Goal: Information Seeking & Learning: Learn about a topic

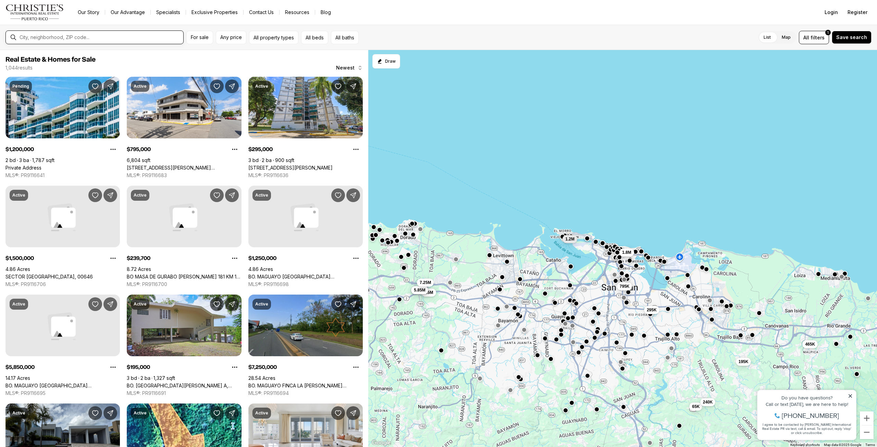
click at [157, 37] on input "text" at bounding box center [100, 37] width 161 height 5
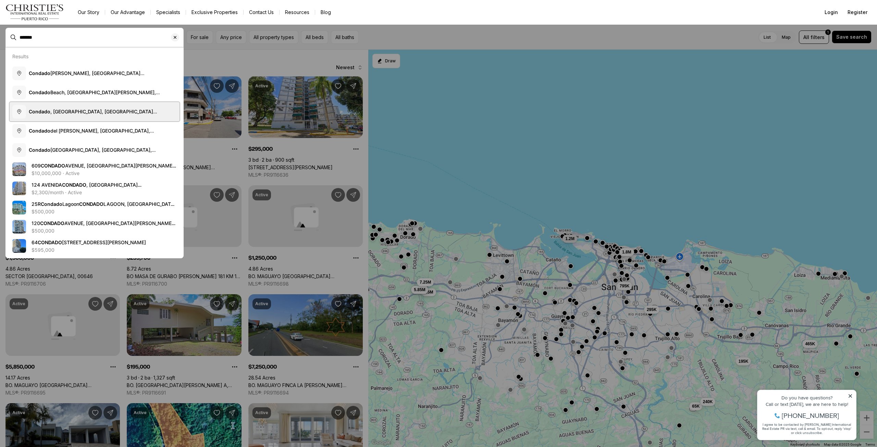
click at [85, 116] on button "Condado , Santurce, San Juan, Puerto Rico" at bounding box center [95, 111] width 170 height 19
type input "**********"
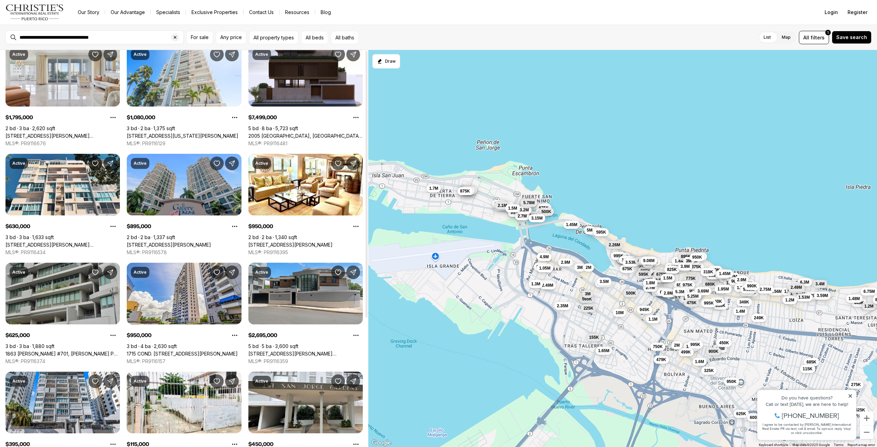
scroll to position [34, 0]
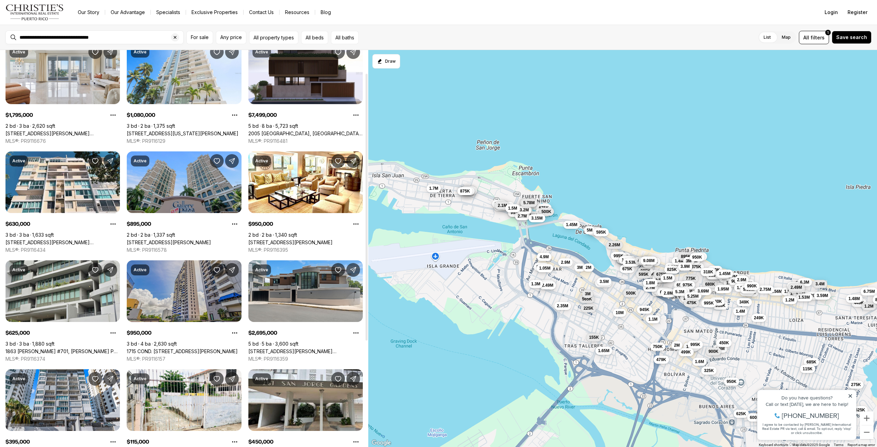
click at [175, 348] on link "1715 COND. LA INMACULADA PLAZA I #PH4, SAN JUAN PR, 00909" at bounding box center [182, 351] width 111 height 6
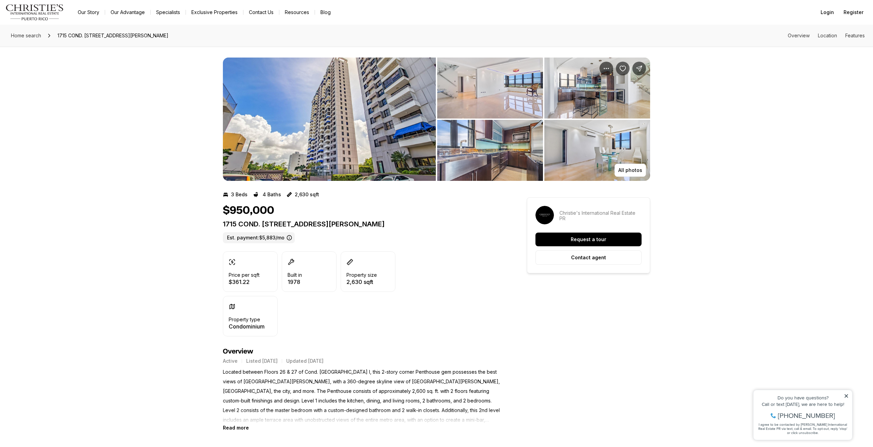
click at [433, 130] on img "View image gallery" at bounding box center [329, 119] width 213 height 123
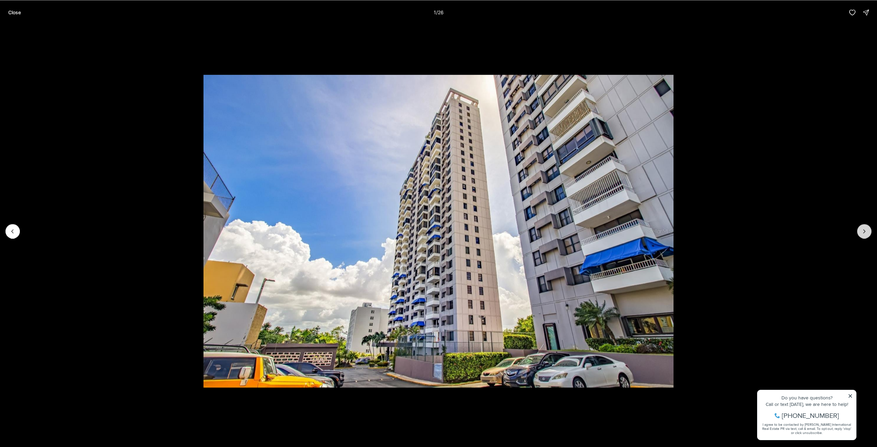
click at [867, 232] on icon "Next slide" at bounding box center [864, 231] width 7 height 7
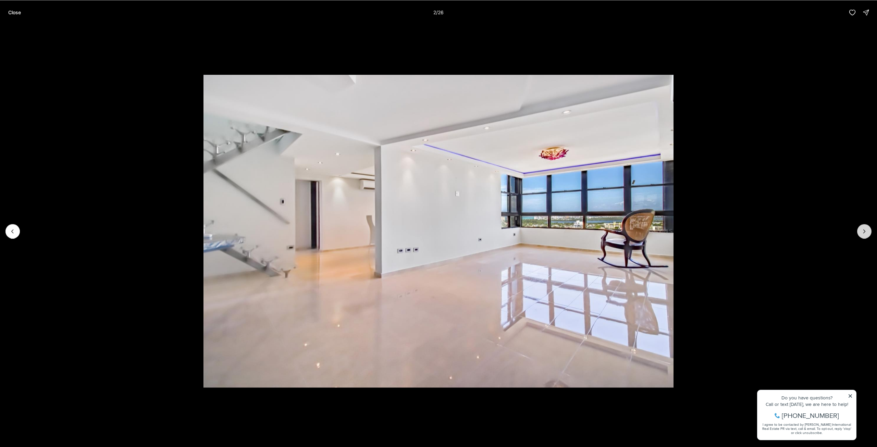
click at [867, 232] on icon "Next slide" at bounding box center [864, 231] width 7 height 7
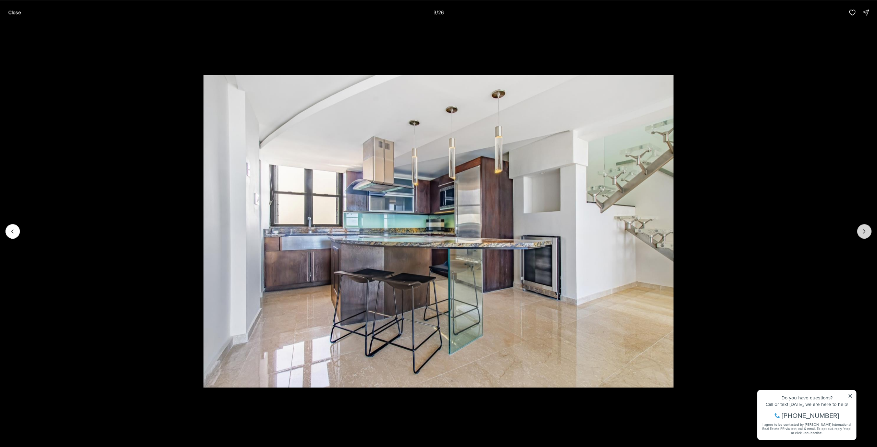
click at [867, 232] on icon "Next slide" at bounding box center [864, 231] width 7 height 7
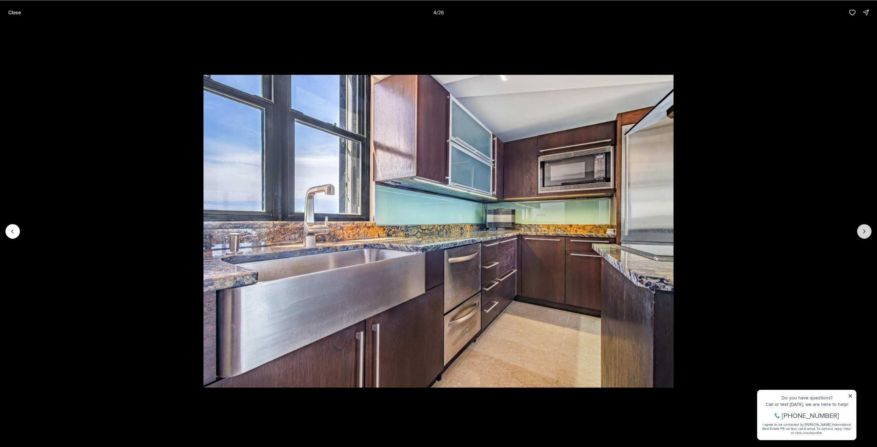
click at [867, 232] on icon "Next slide" at bounding box center [864, 231] width 7 height 7
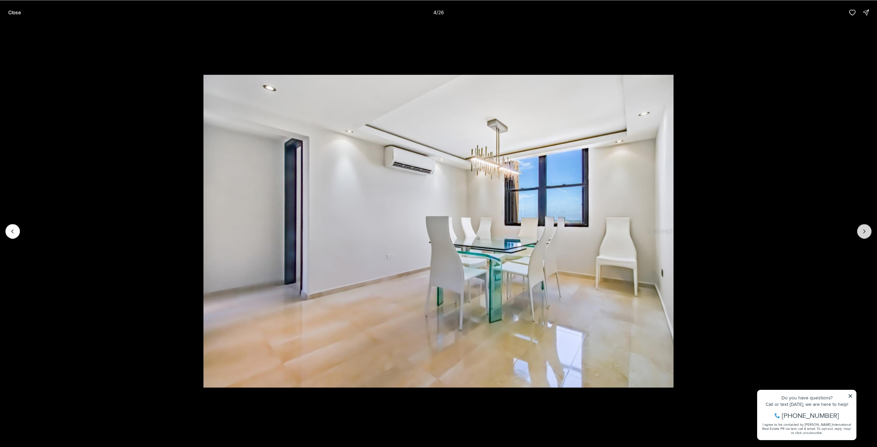
click at [867, 232] on icon "Next slide" at bounding box center [864, 231] width 7 height 7
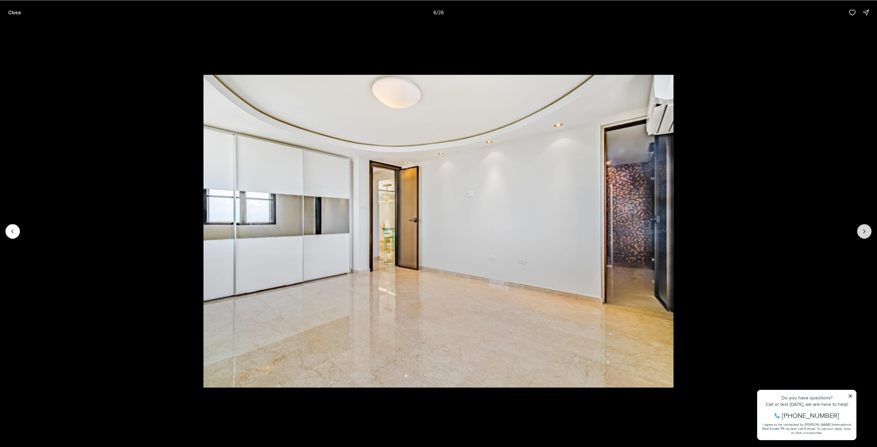
click at [867, 232] on icon "Next slide" at bounding box center [864, 231] width 7 height 7
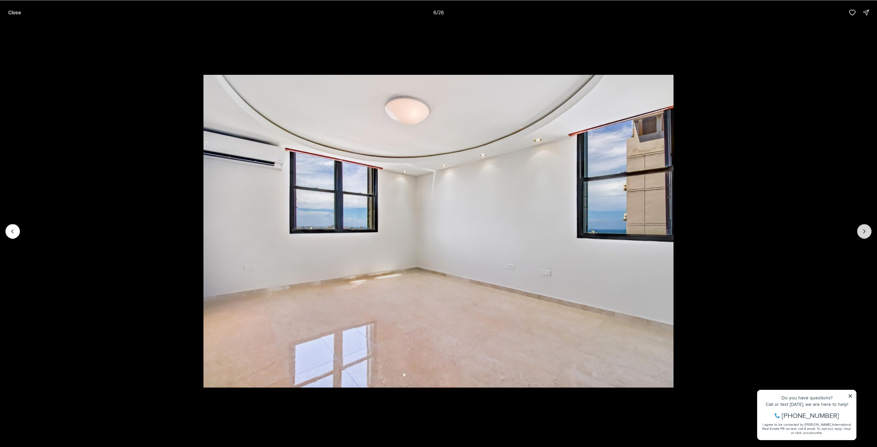
click at [867, 232] on icon "Next slide" at bounding box center [864, 231] width 7 height 7
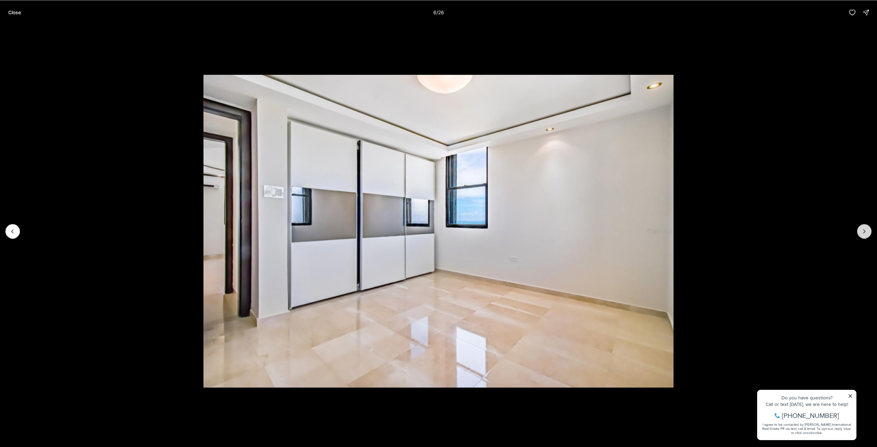
click at [867, 232] on icon "Next slide" at bounding box center [864, 231] width 7 height 7
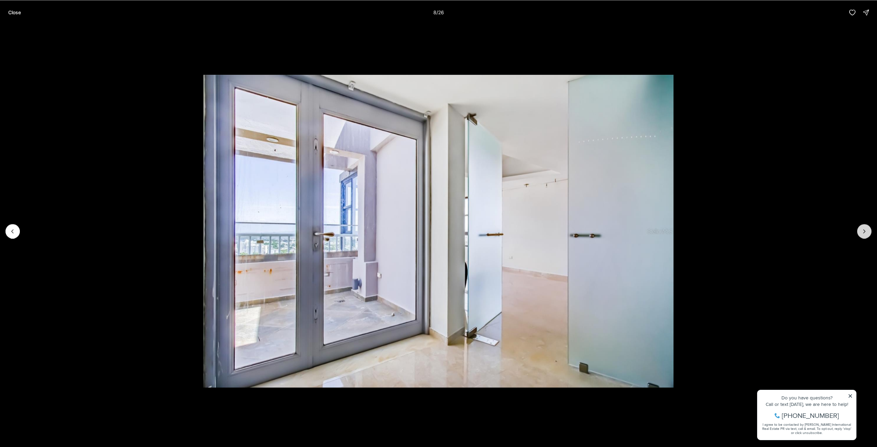
click at [867, 232] on icon "Next slide" at bounding box center [864, 231] width 7 height 7
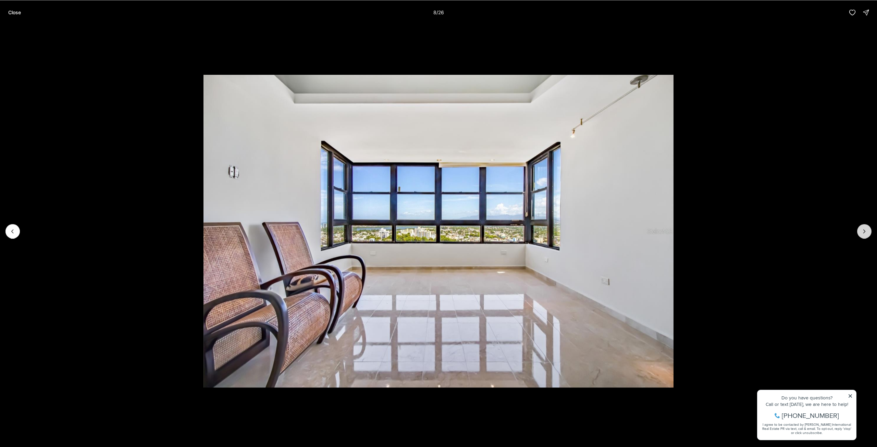
click at [867, 232] on icon "Next slide" at bounding box center [864, 231] width 7 height 7
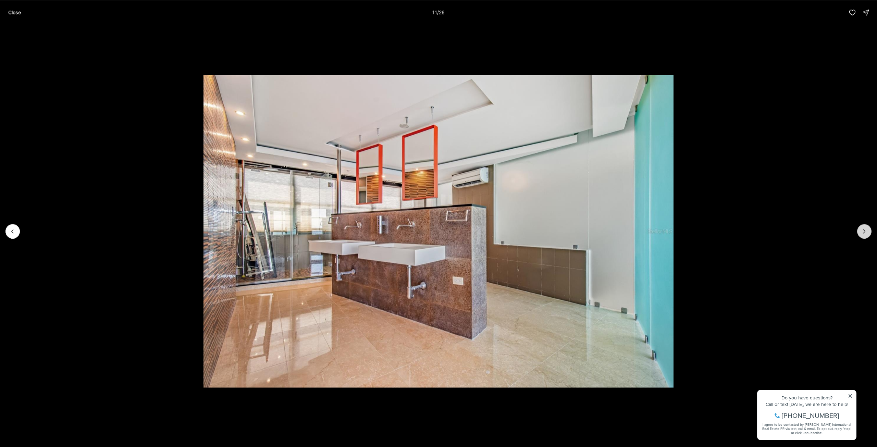
click at [867, 232] on icon "Next slide" at bounding box center [864, 231] width 7 height 7
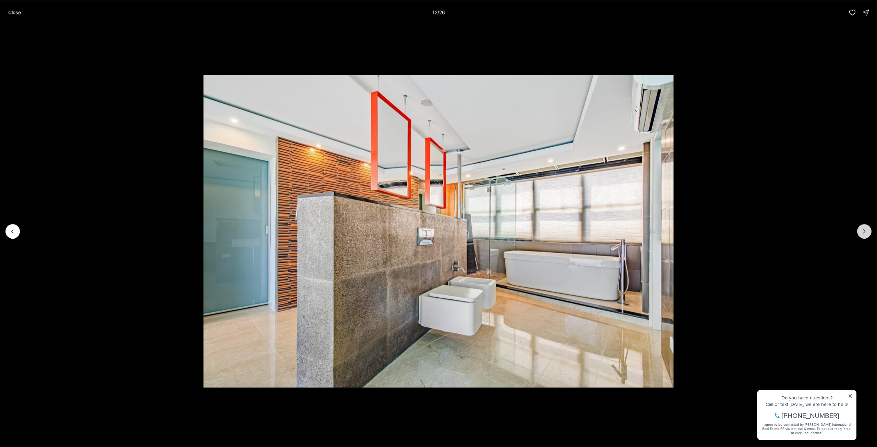
click at [867, 232] on icon "Next slide" at bounding box center [864, 231] width 7 height 7
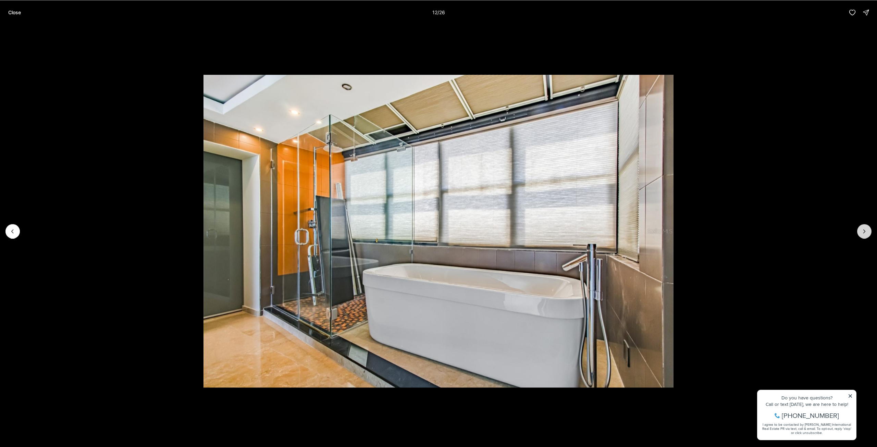
click at [867, 232] on icon "Next slide" at bounding box center [864, 231] width 7 height 7
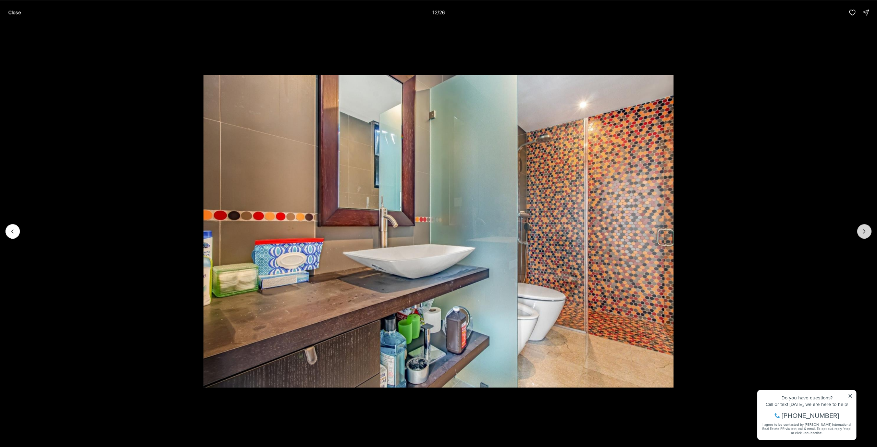
click at [867, 232] on icon "Next slide" at bounding box center [864, 231] width 7 height 7
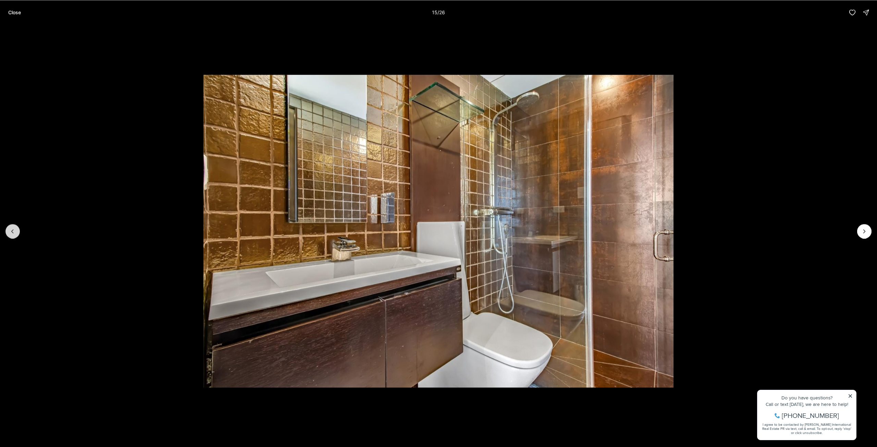
click at [9, 229] on button "Previous slide" at bounding box center [12, 231] width 14 height 14
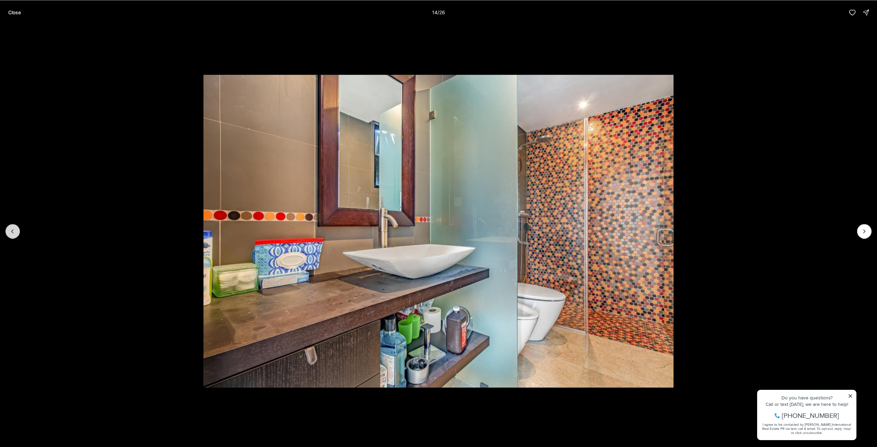
click at [9, 229] on button "Previous slide" at bounding box center [12, 231] width 14 height 14
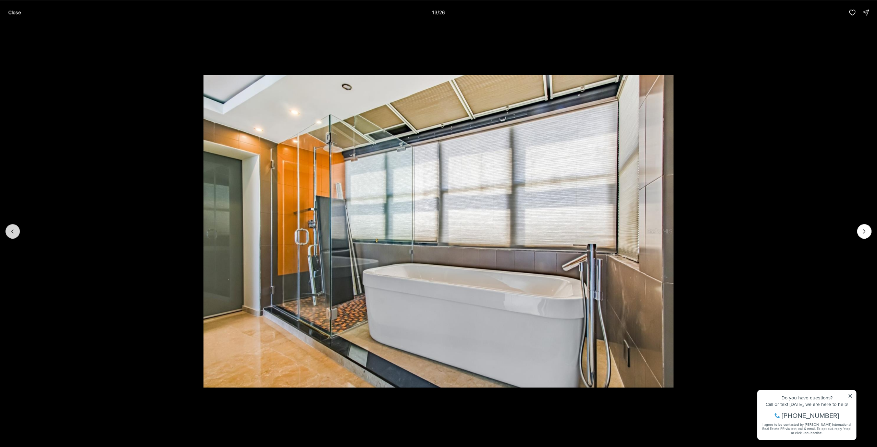
click at [9, 229] on button "Previous slide" at bounding box center [12, 231] width 14 height 14
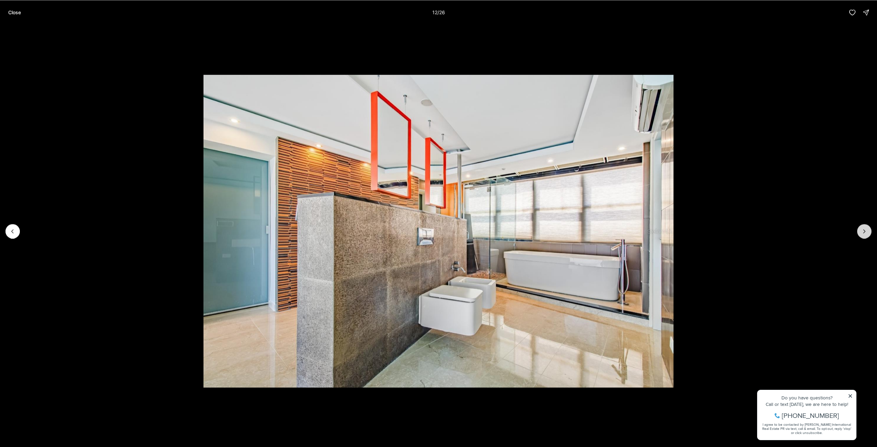
click at [862, 233] on icon "Next slide" at bounding box center [864, 231] width 7 height 7
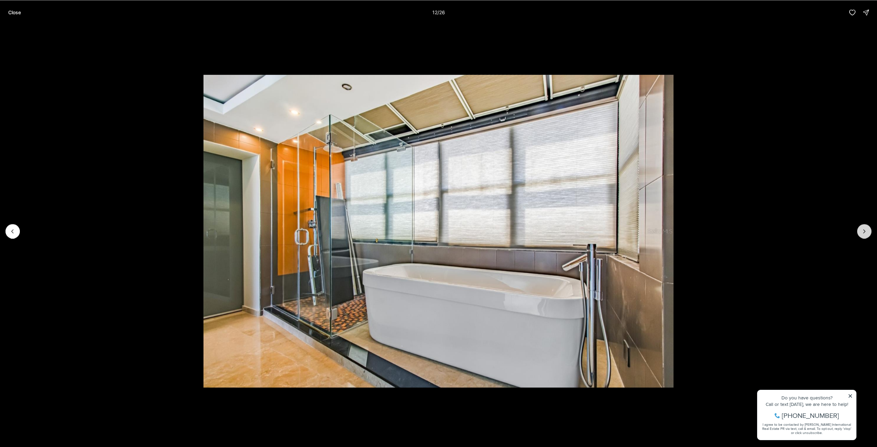
click at [862, 233] on icon "Next slide" at bounding box center [864, 231] width 7 height 7
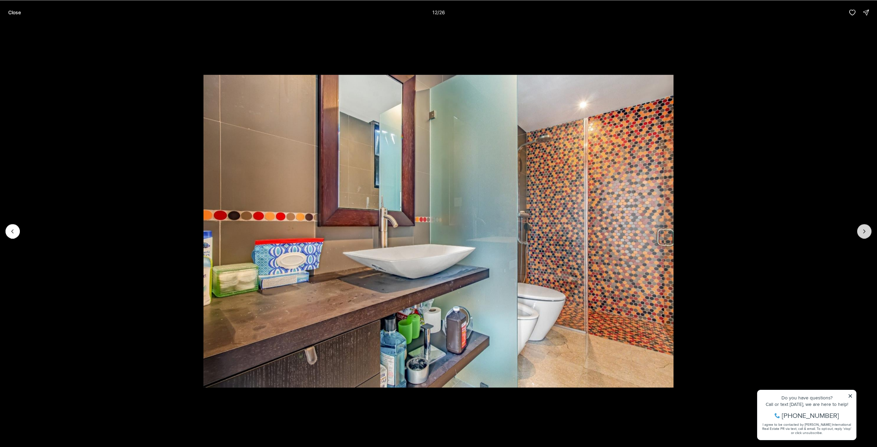
click at [862, 233] on icon "Next slide" at bounding box center [864, 231] width 7 height 7
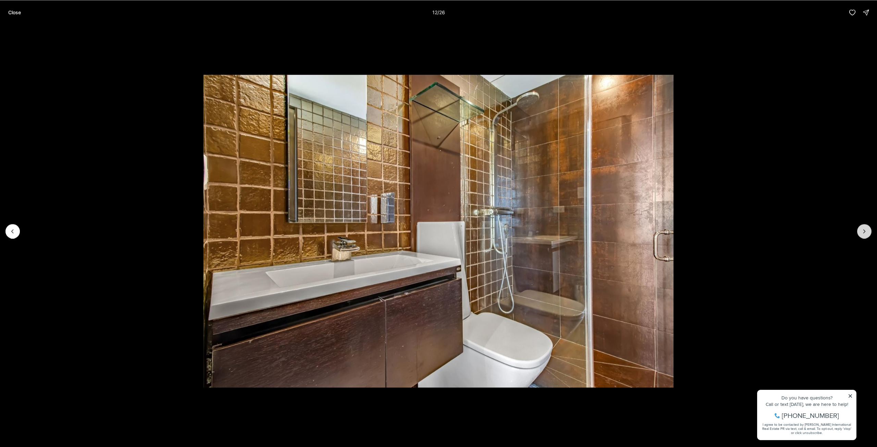
click at [862, 233] on icon "Next slide" at bounding box center [864, 231] width 7 height 7
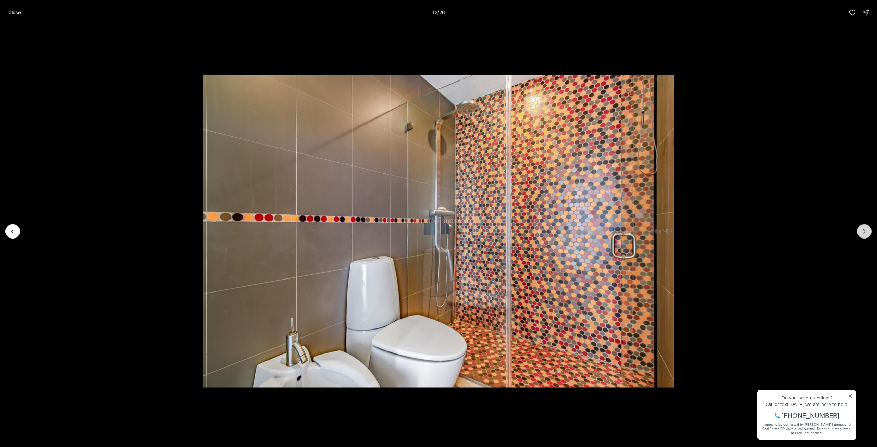
click at [862, 233] on icon "Next slide" at bounding box center [864, 231] width 7 height 7
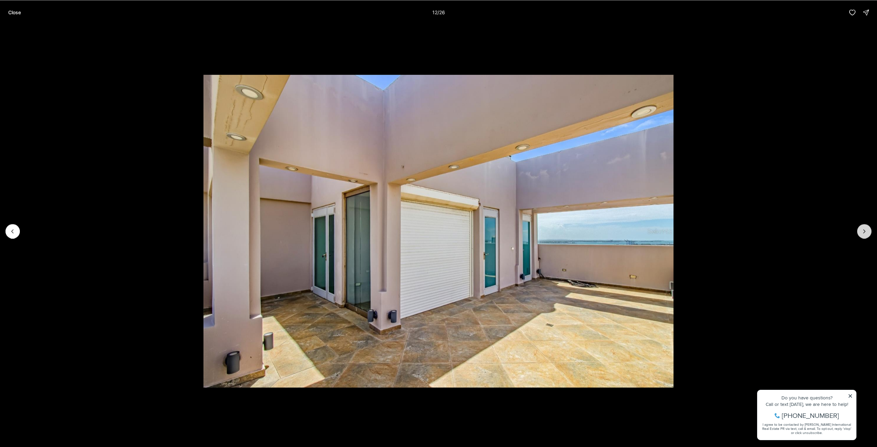
click at [862, 233] on icon "Next slide" at bounding box center [864, 231] width 7 height 7
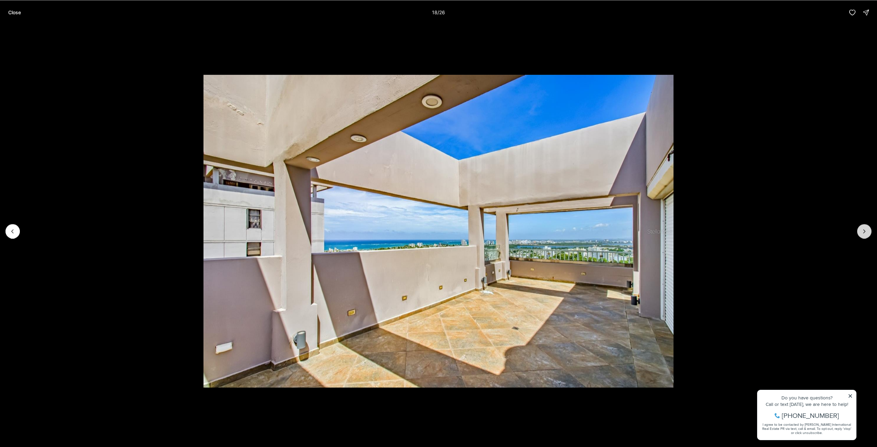
click at [862, 233] on icon "Next slide" at bounding box center [864, 231] width 7 height 7
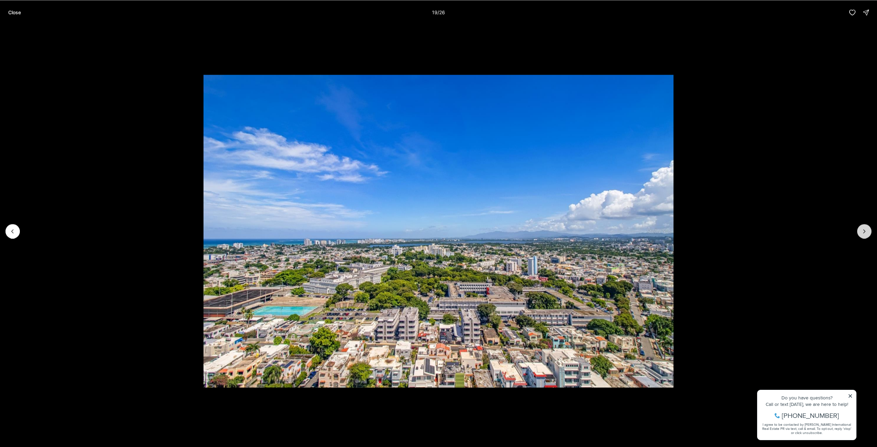
click at [862, 233] on icon "Next slide" at bounding box center [864, 231] width 7 height 7
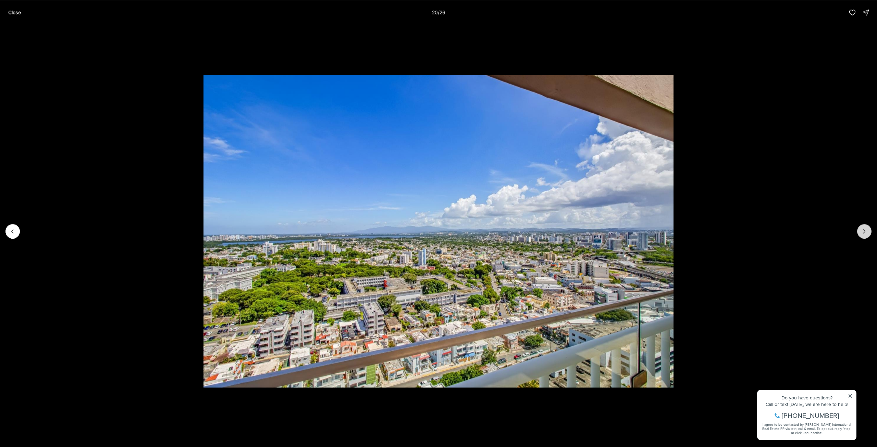
click at [862, 233] on icon "Next slide" at bounding box center [864, 231] width 7 height 7
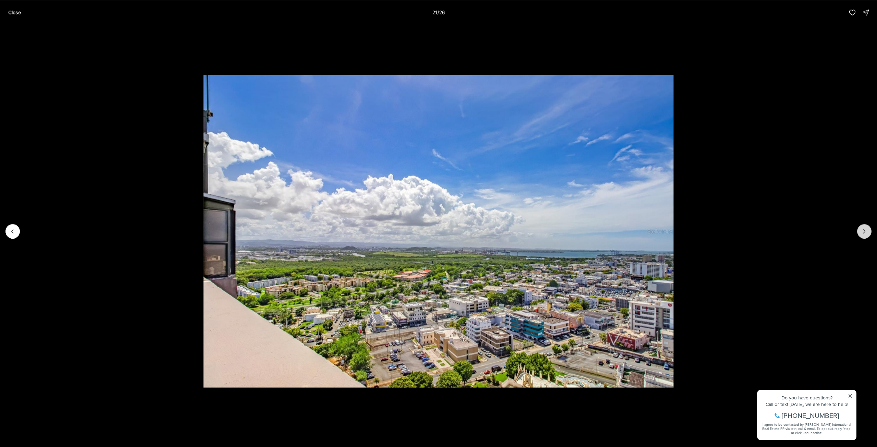
click at [862, 233] on icon "Next slide" at bounding box center [864, 231] width 7 height 7
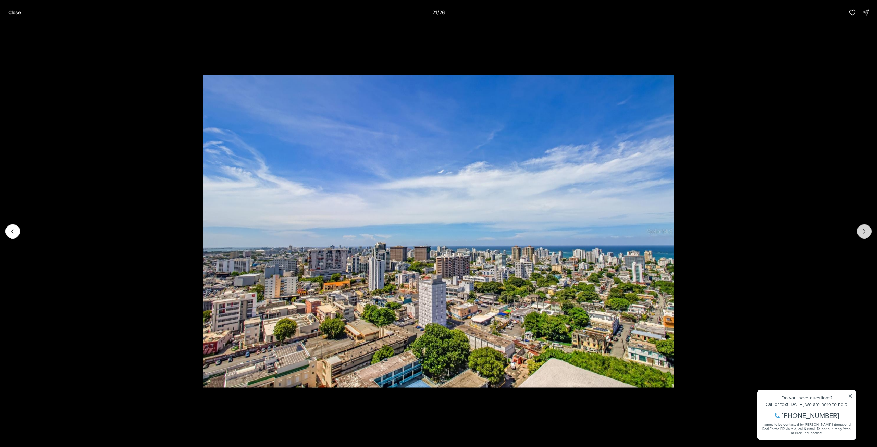
click at [862, 233] on icon "Next slide" at bounding box center [864, 231] width 7 height 7
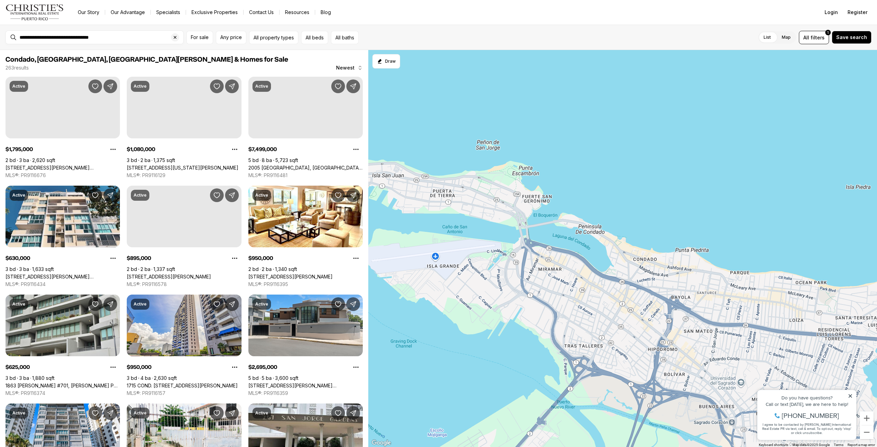
scroll to position [34, 0]
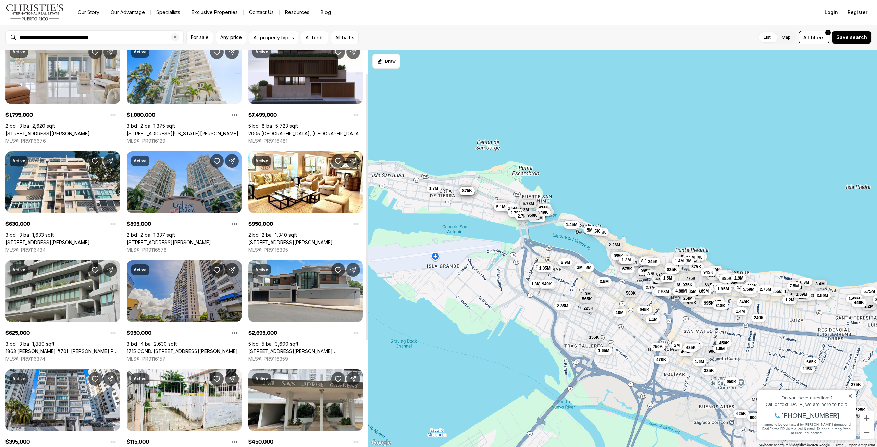
click at [167, 348] on link "1715 COND. [STREET_ADDRESS][PERSON_NAME]" at bounding box center [182, 351] width 111 height 6
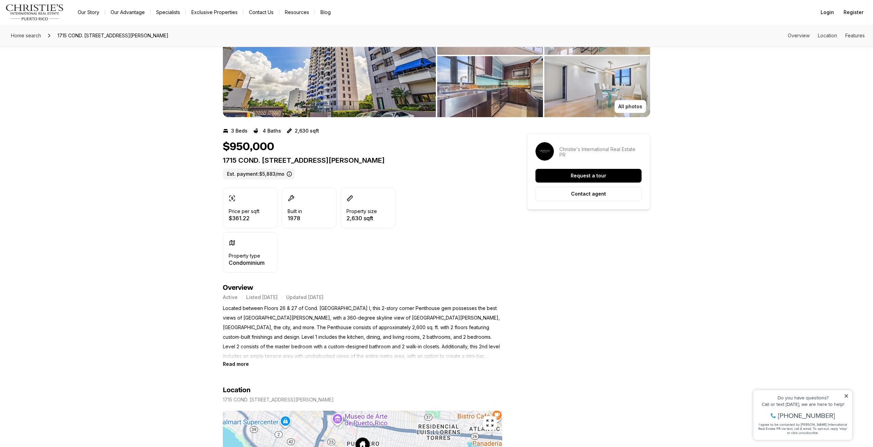
scroll to position [68, 0]
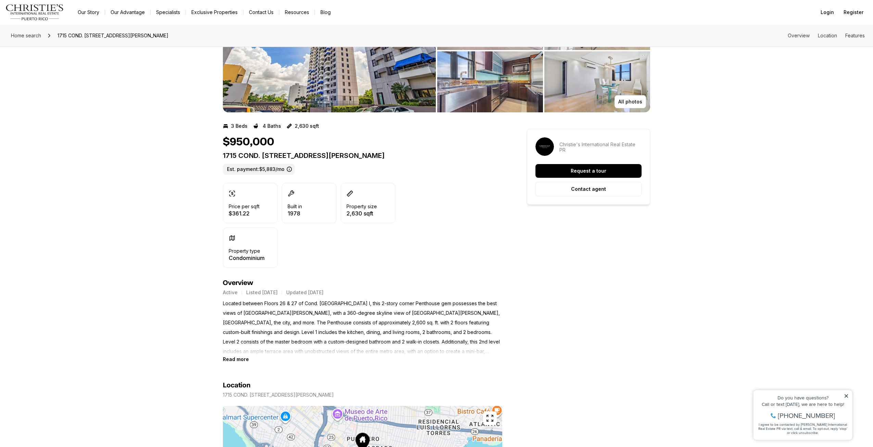
click at [466, 349] on p "Located between Floors 26 & 27 of Cond. Plaza La Inmaculada I, this 2-story cor…" at bounding box center [362, 328] width 279 height 58
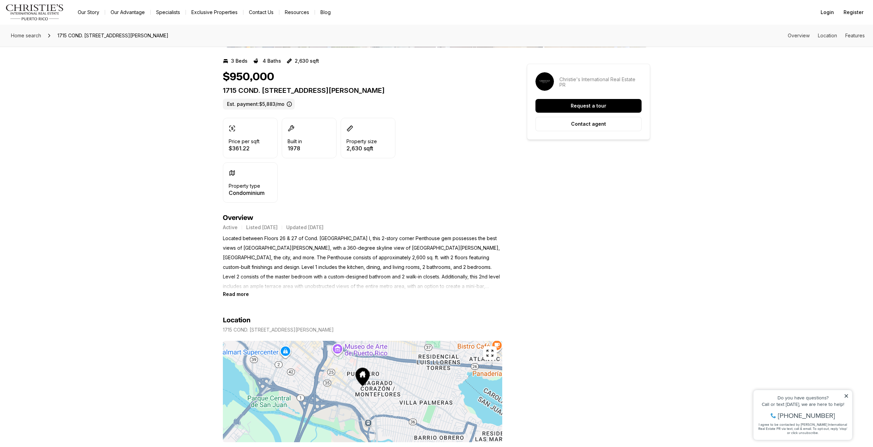
scroll to position [137, 0]
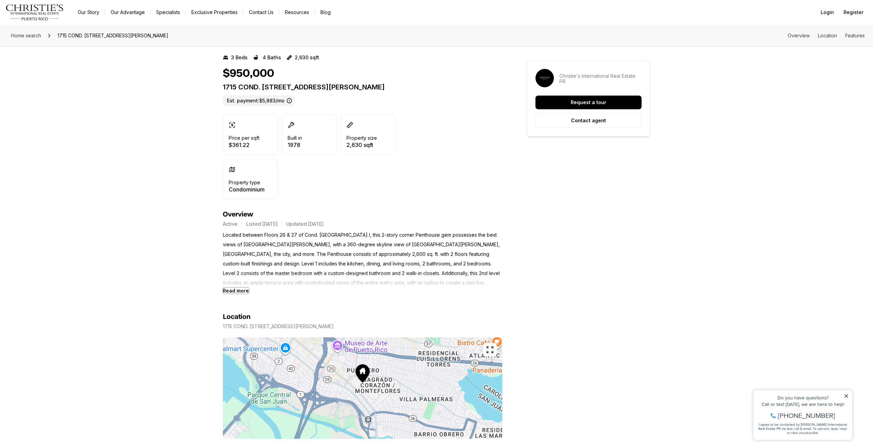
click at [240, 289] on b "Read more" at bounding box center [236, 291] width 26 height 6
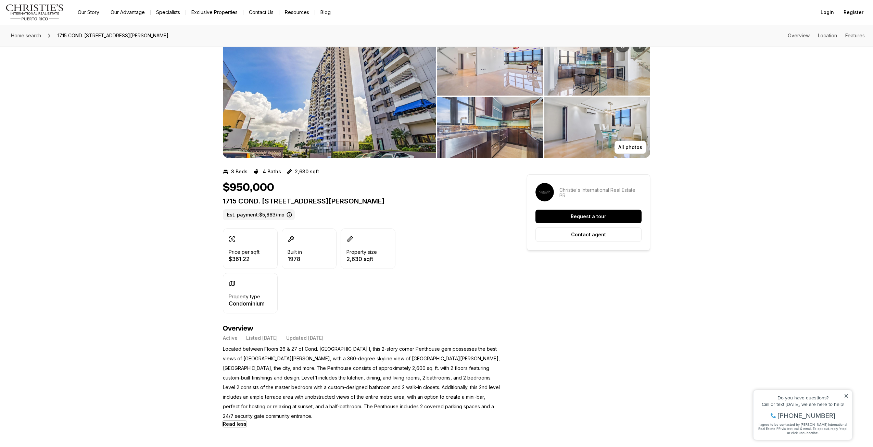
scroll to position [0, 0]
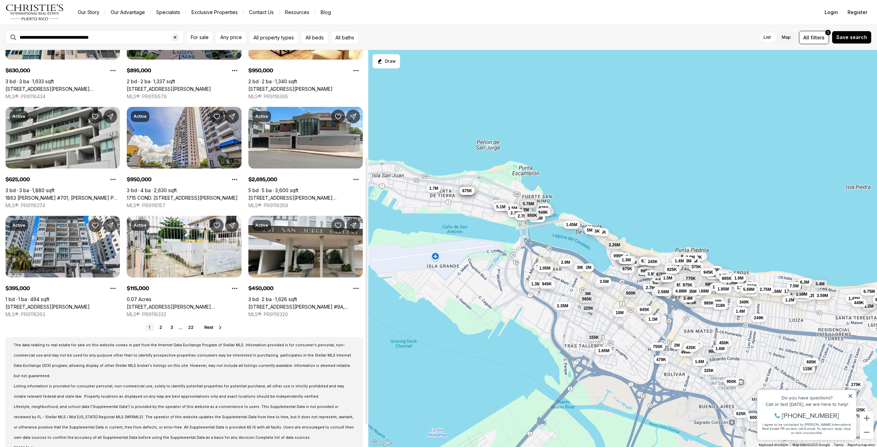
scroll to position [191, 0]
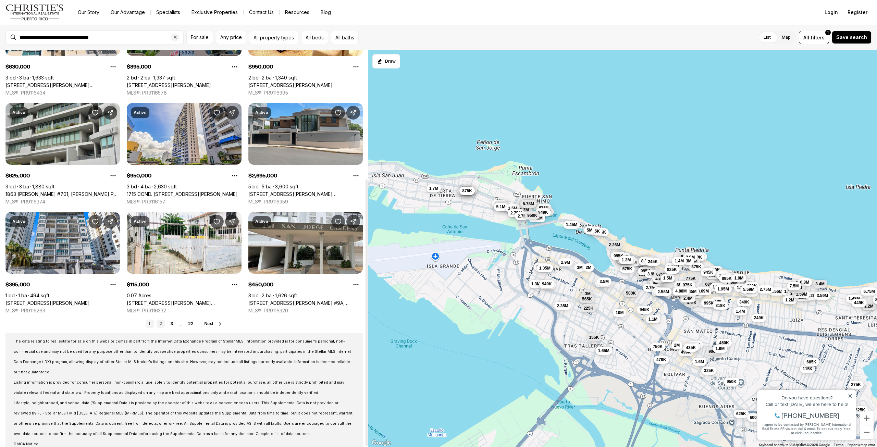
click at [161, 322] on link "2" at bounding box center [161, 324] width 8 height 8
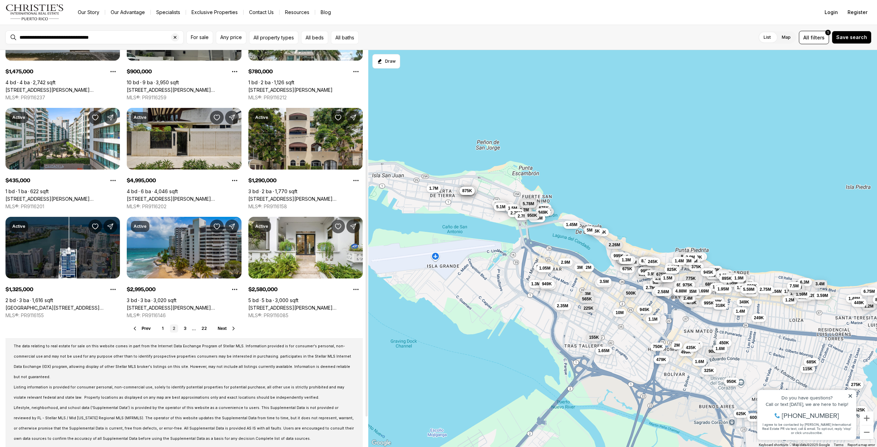
scroll to position [191, 0]
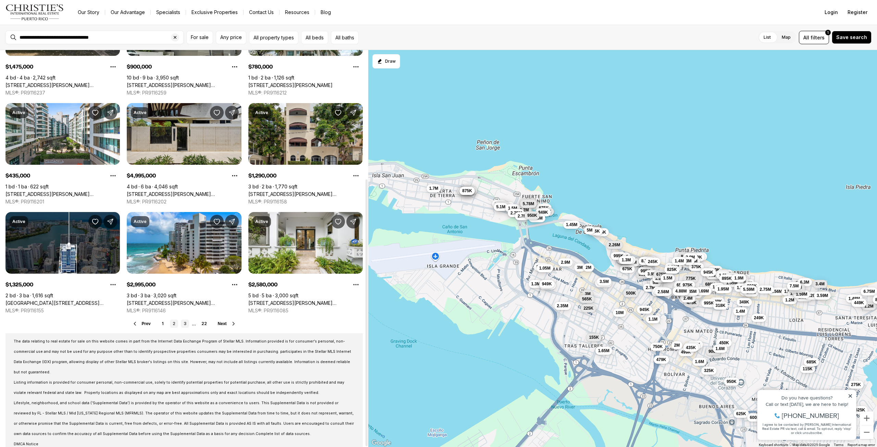
click at [184, 324] on link "3" at bounding box center [185, 324] width 8 height 8
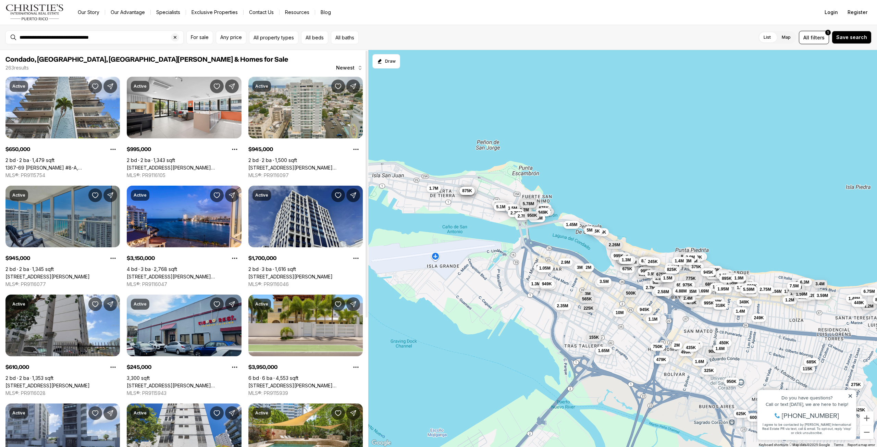
click at [69, 274] on link "1477 ASHFORD AVE #2206, SAN JUAN PR, 00907" at bounding box center [47, 277] width 84 height 6
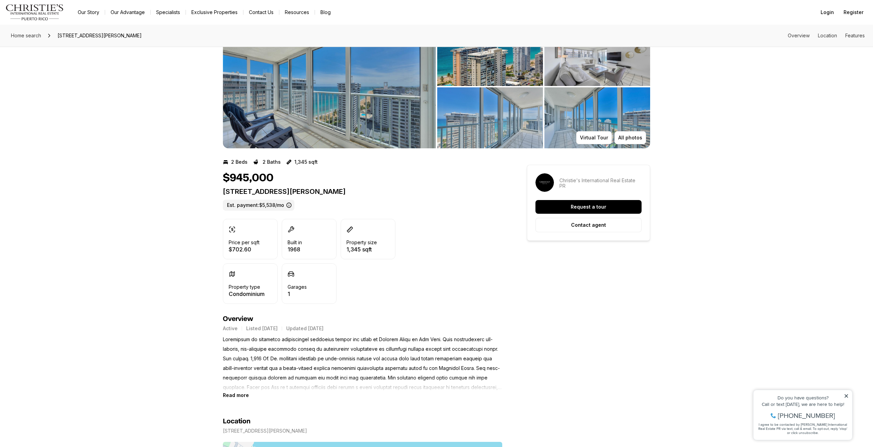
scroll to position [34, 0]
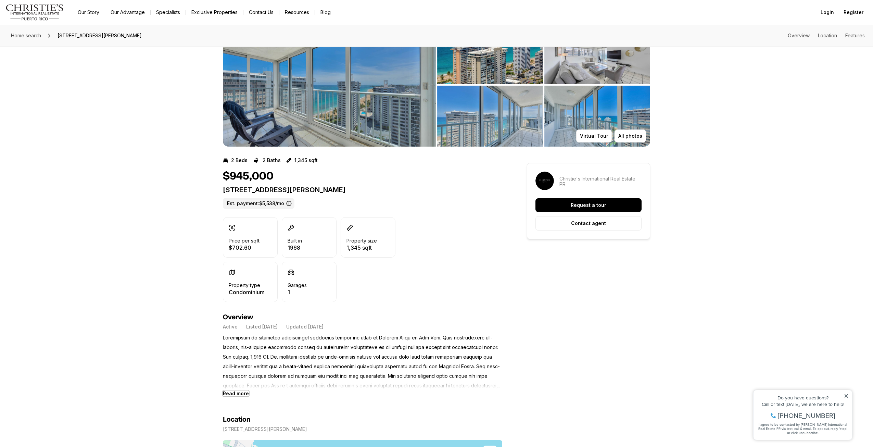
click at [232, 395] on b "Read more" at bounding box center [236, 393] width 26 height 6
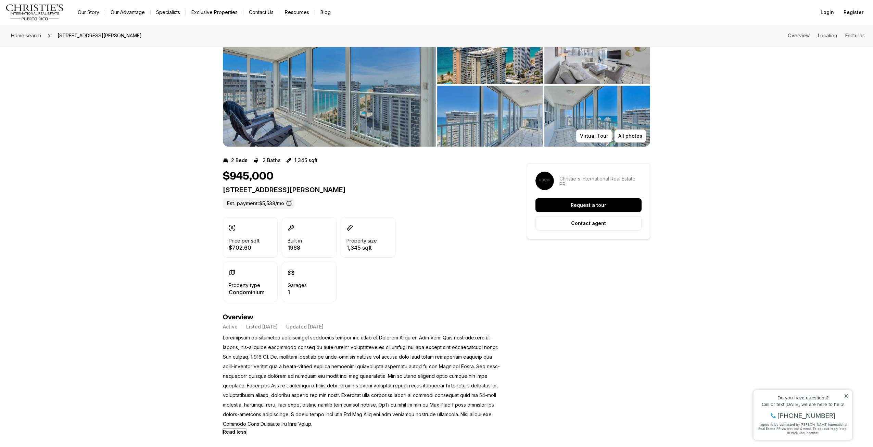
scroll to position [0, 0]
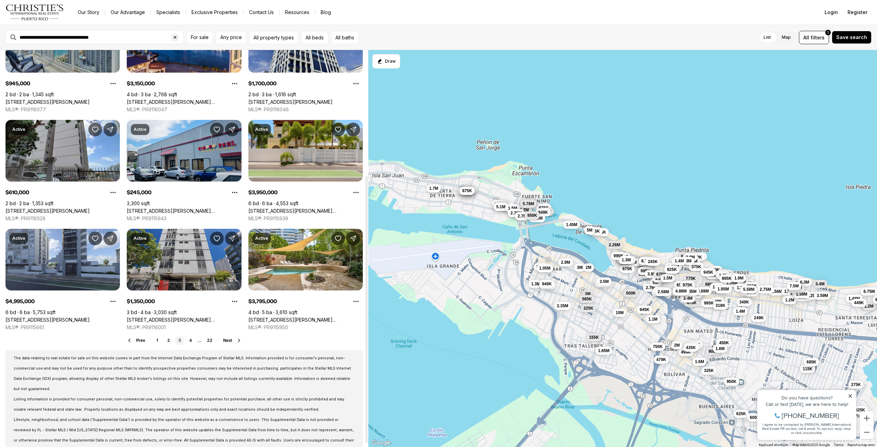
scroll to position [191, 0]
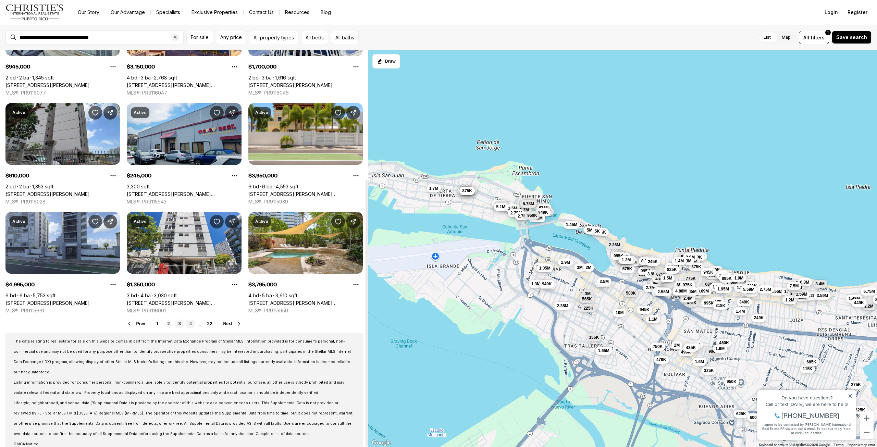
click at [191, 324] on link "4" at bounding box center [190, 324] width 8 height 8
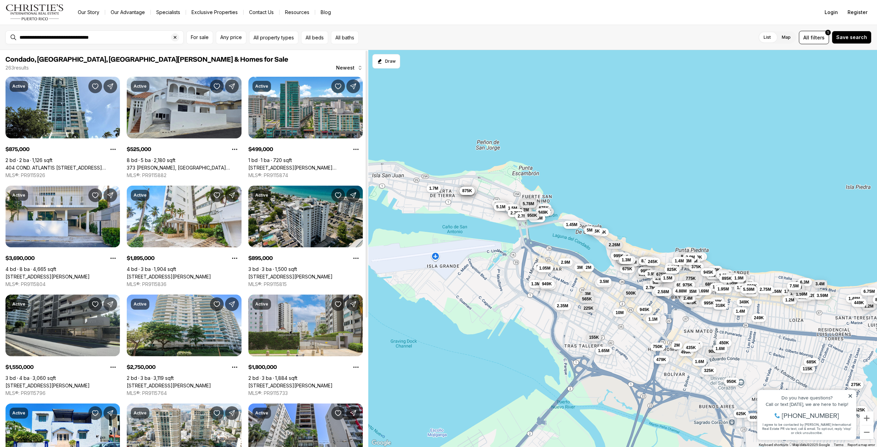
click at [303, 274] on link "2306 LAUREL STREET #PH A, SAN JUAN PR, 00913" at bounding box center [290, 277] width 84 height 6
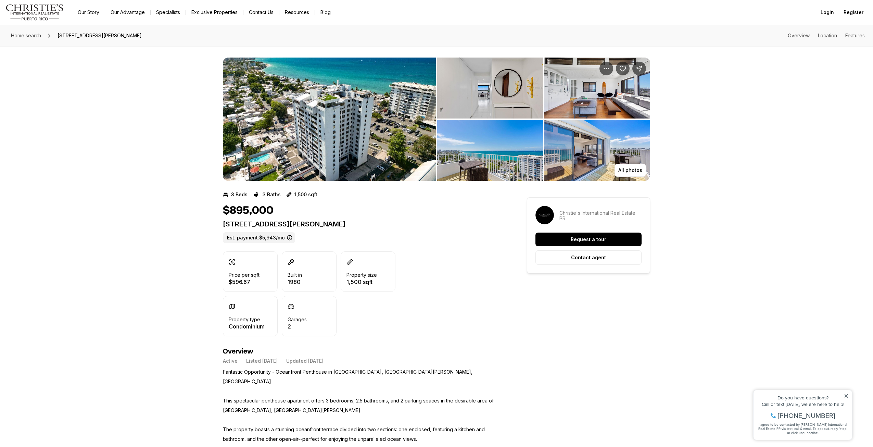
click at [304, 144] on img "View image gallery" at bounding box center [329, 119] width 213 height 123
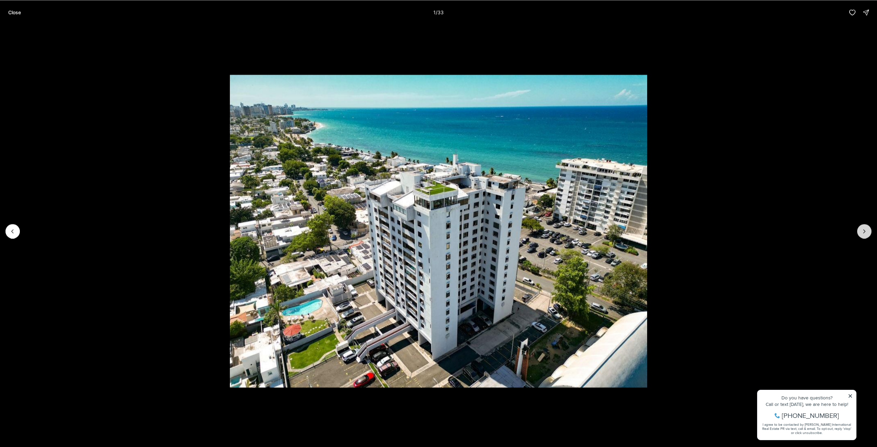
click at [861, 231] on icon "Next slide" at bounding box center [864, 231] width 7 height 7
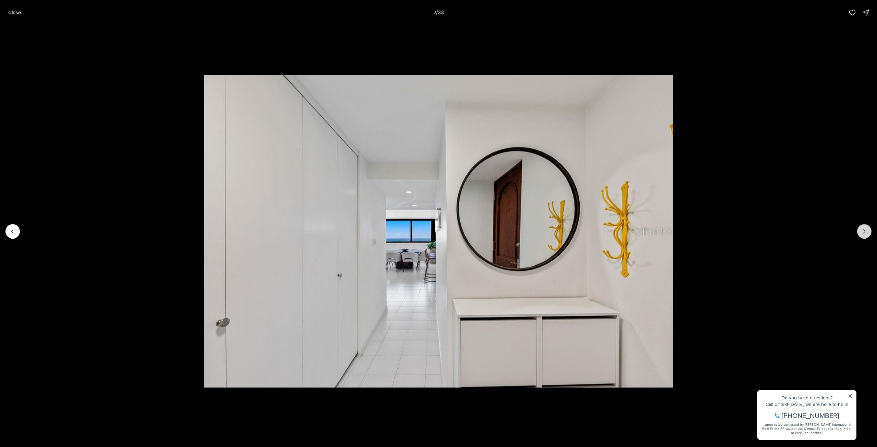
click at [859, 231] on button "Next slide" at bounding box center [864, 231] width 14 height 14
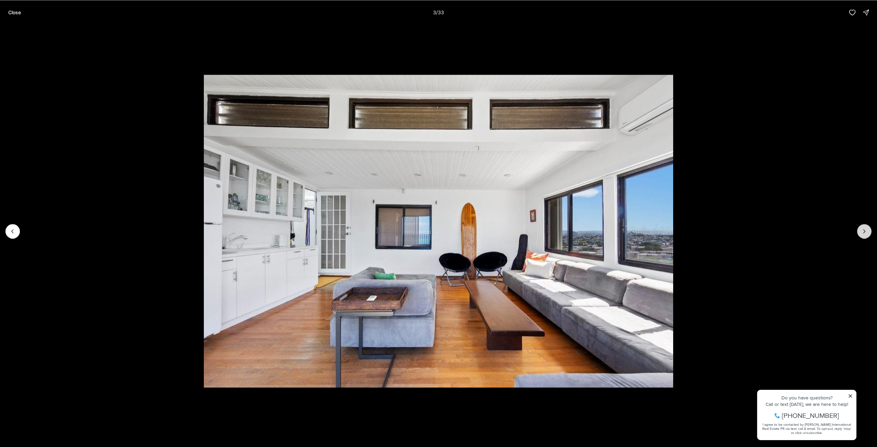
click at [859, 231] on button "Next slide" at bounding box center [864, 231] width 14 height 14
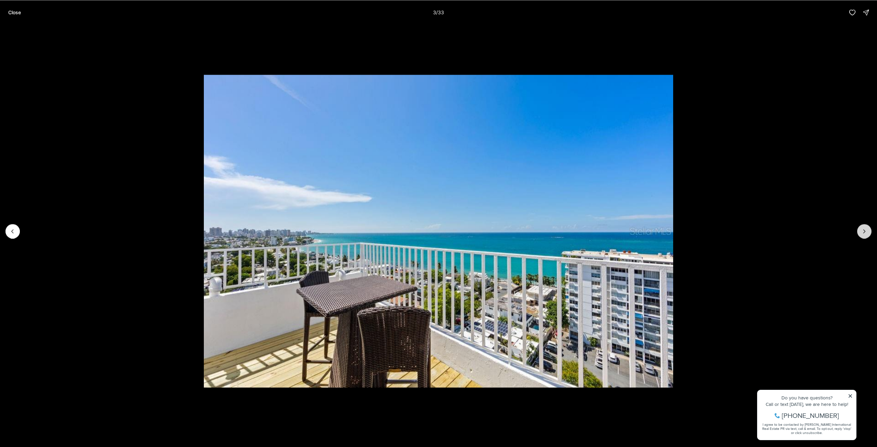
click at [859, 231] on button "Next slide" at bounding box center [864, 231] width 14 height 14
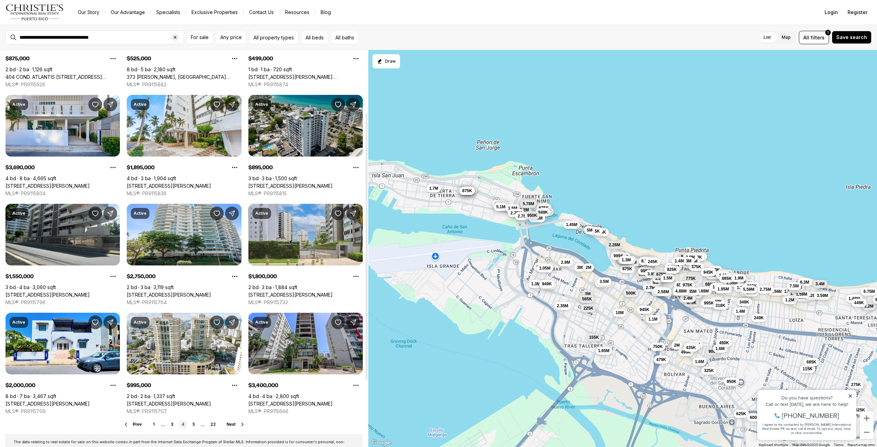
scroll to position [103, 0]
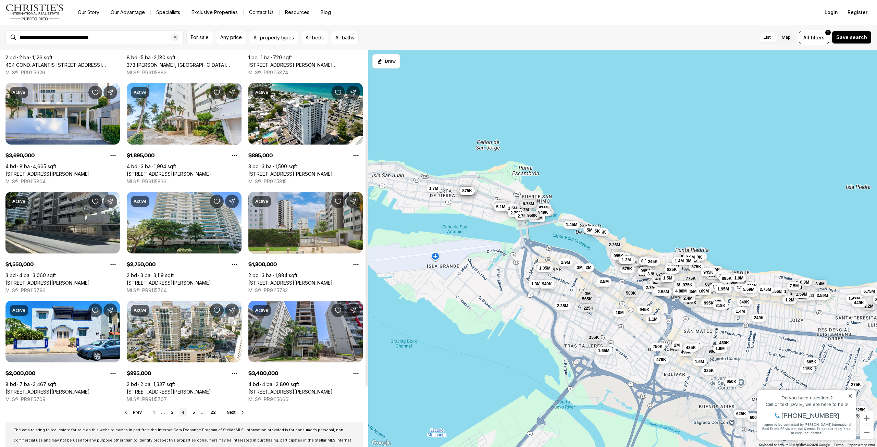
click at [195, 419] on div "Condado, [GEOGRAPHIC_DATA], [GEOGRAPHIC_DATA][PERSON_NAME] & Homes for Sale 263…" at bounding box center [184, 246] width 368 height 599
click at [195, 415] on link "5" at bounding box center [194, 412] width 8 height 8
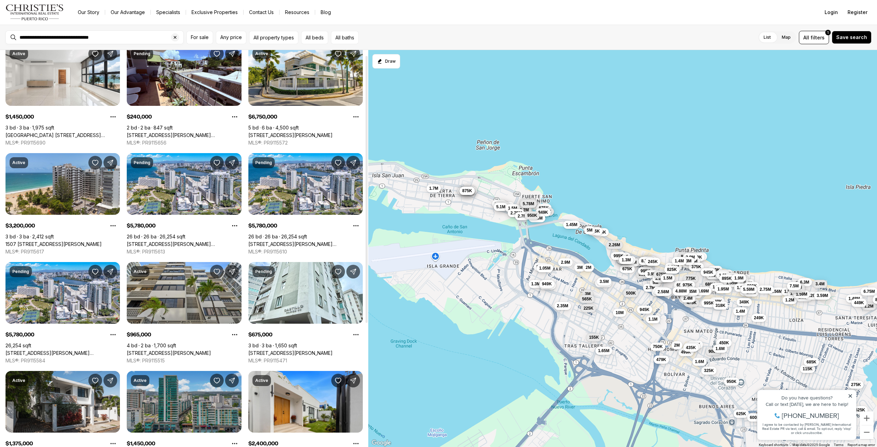
scroll to position [34, 0]
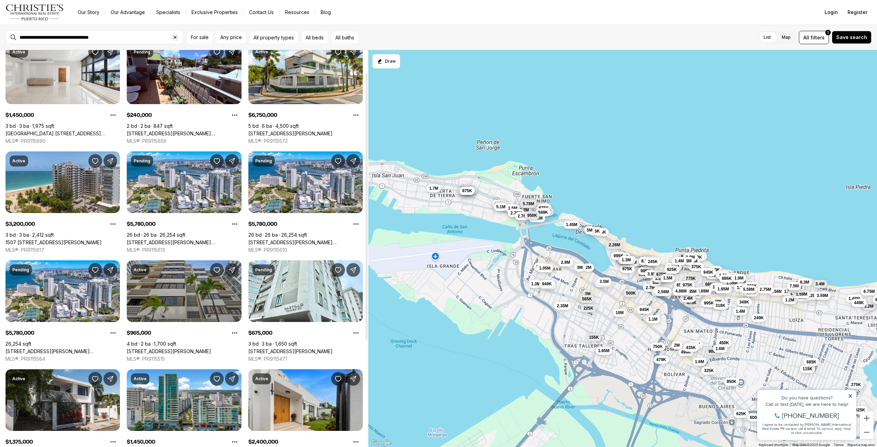
click at [182, 348] on link "[STREET_ADDRESS][PERSON_NAME]" at bounding box center [169, 351] width 84 height 6
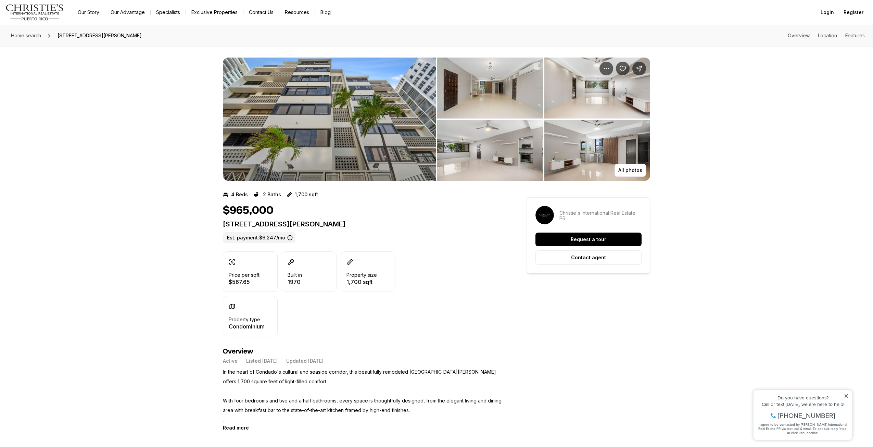
click at [327, 91] on img "View image gallery" at bounding box center [329, 119] width 213 height 123
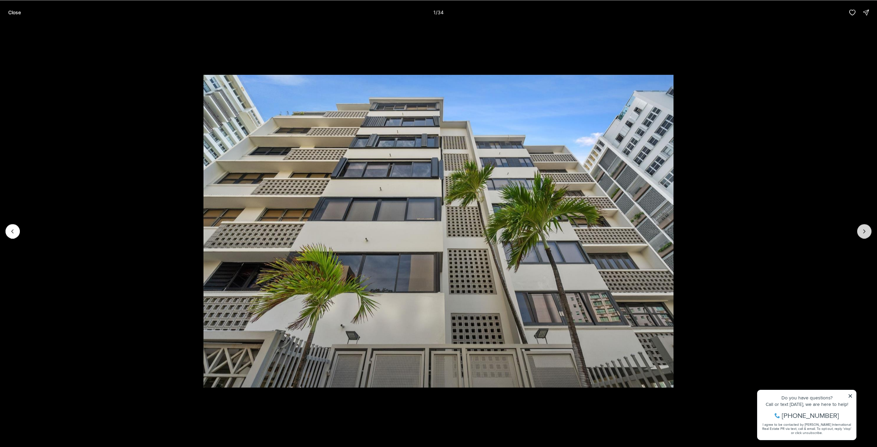
click at [867, 230] on icon "Next slide" at bounding box center [864, 231] width 7 height 7
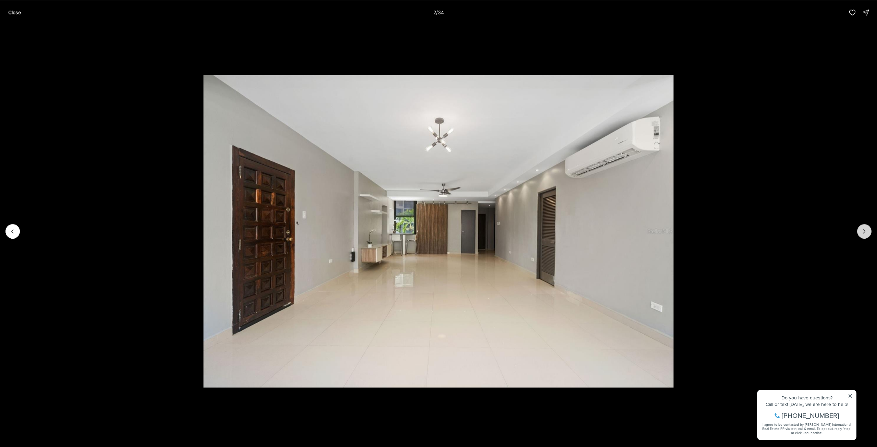
click at [859, 230] on button "Next slide" at bounding box center [864, 231] width 14 height 14
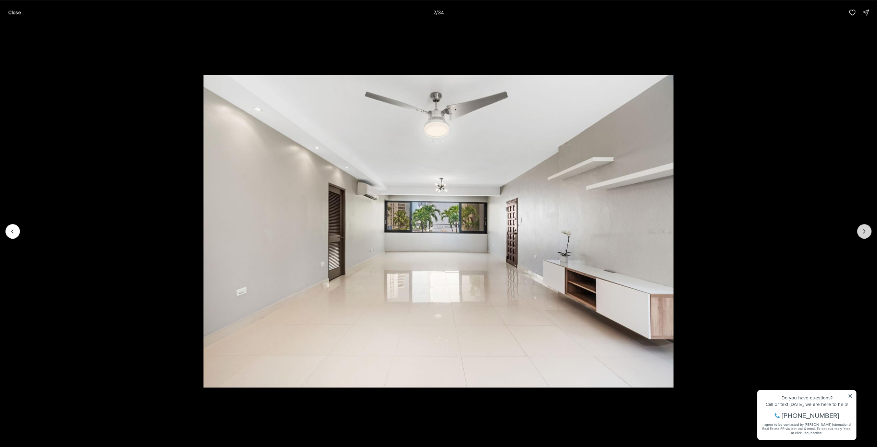
click at [859, 230] on button "Next slide" at bounding box center [864, 231] width 14 height 14
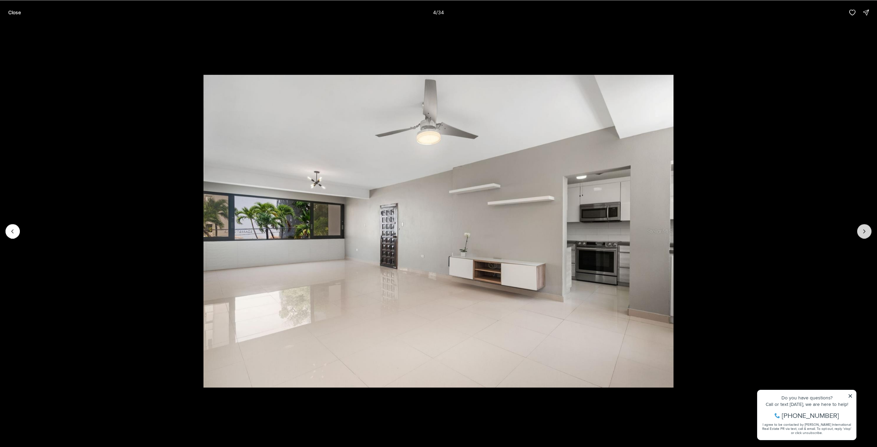
click at [859, 230] on button "Next slide" at bounding box center [864, 231] width 14 height 14
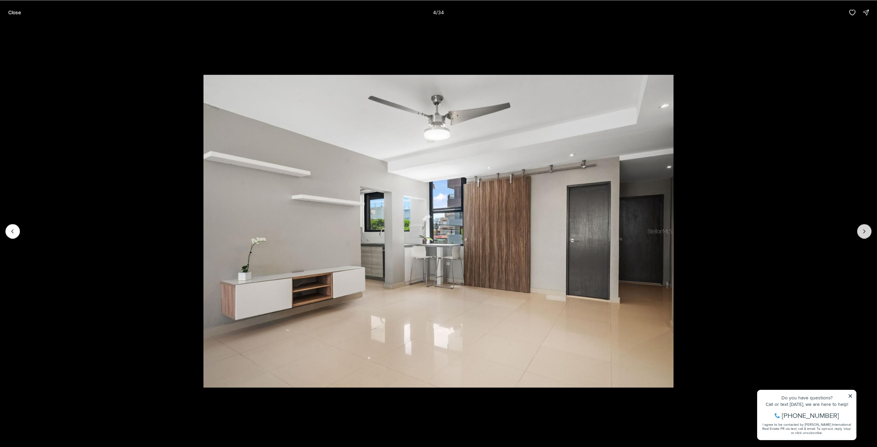
click at [859, 230] on button "Next slide" at bounding box center [864, 231] width 14 height 14
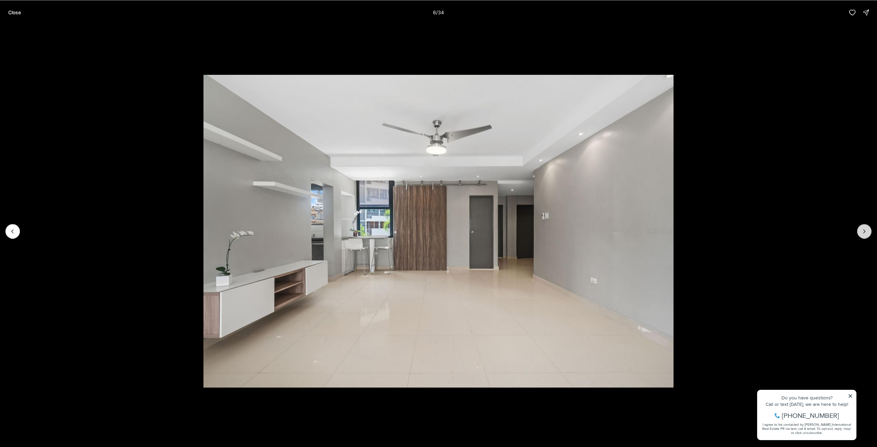
click at [859, 230] on button "Next slide" at bounding box center [864, 231] width 14 height 14
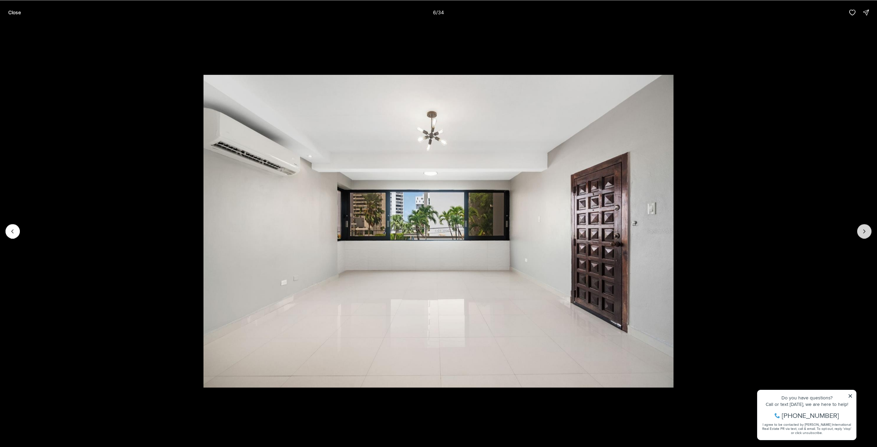
click at [859, 230] on button "Next slide" at bounding box center [864, 231] width 14 height 14
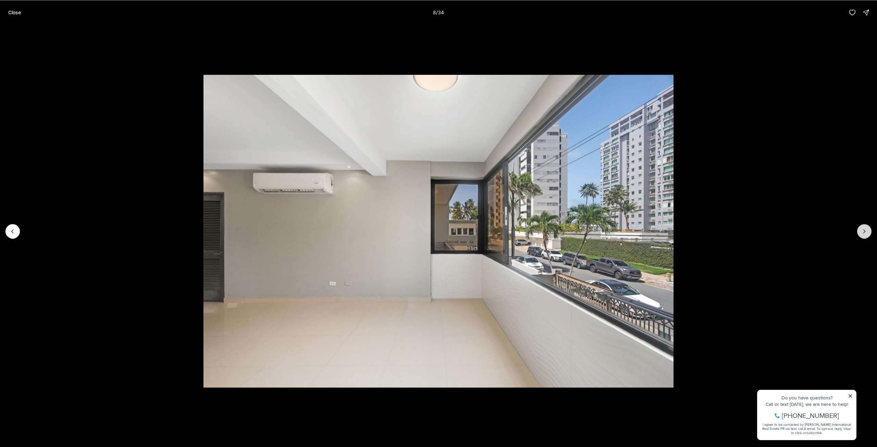
click at [859, 230] on button "Next slide" at bounding box center [864, 231] width 14 height 14
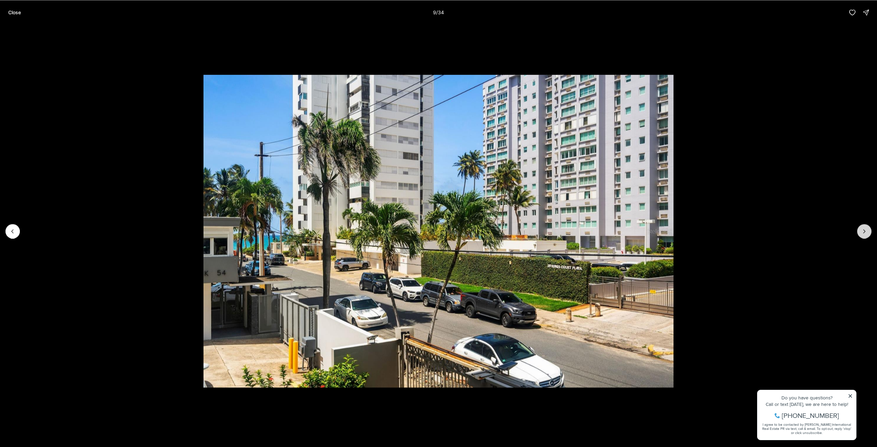
click at [859, 230] on button "Next slide" at bounding box center [864, 231] width 14 height 14
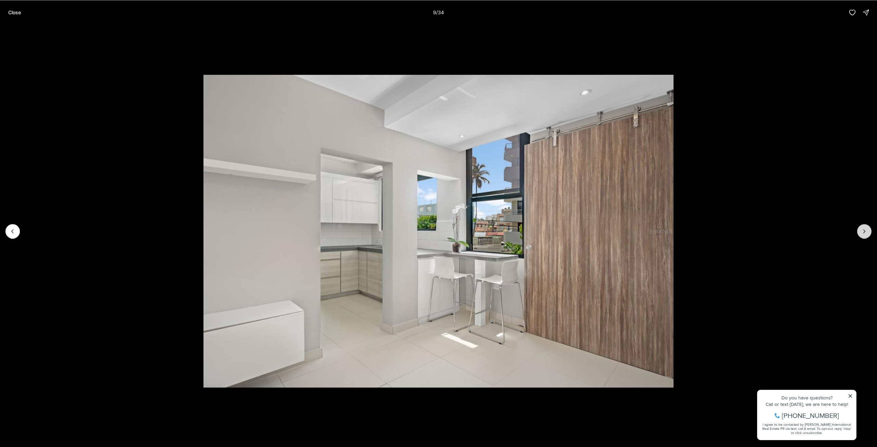
click at [859, 230] on button "Next slide" at bounding box center [864, 231] width 14 height 14
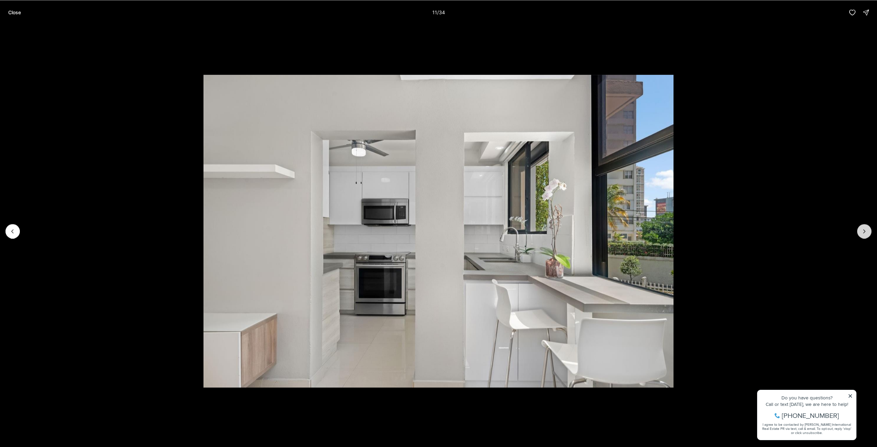
click at [859, 230] on button "Next slide" at bounding box center [864, 231] width 14 height 14
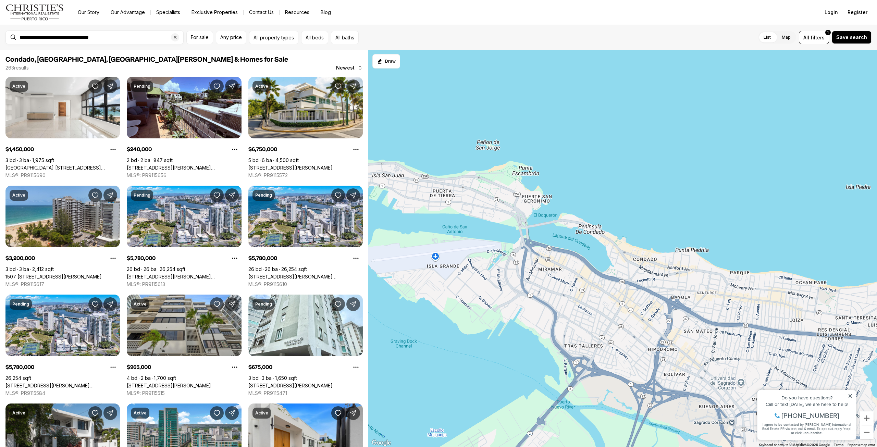
scroll to position [34, 0]
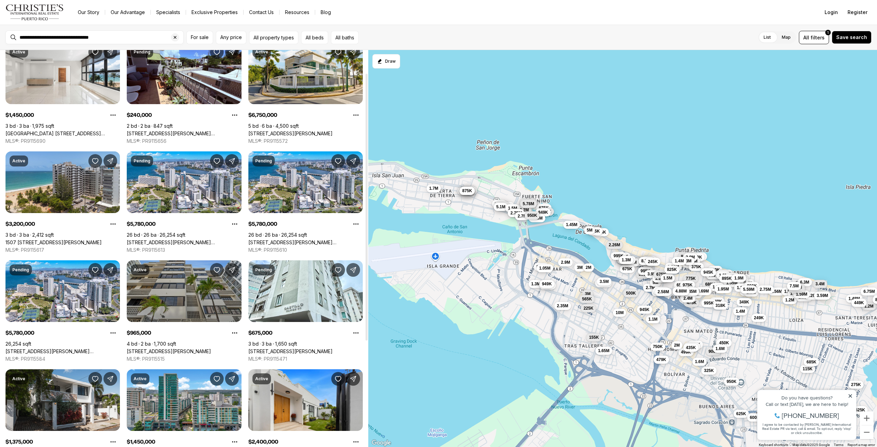
click at [140, 348] on link "[STREET_ADDRESS][PERSON_NAME]" at bounding box center [169, 351] width 84 height 6
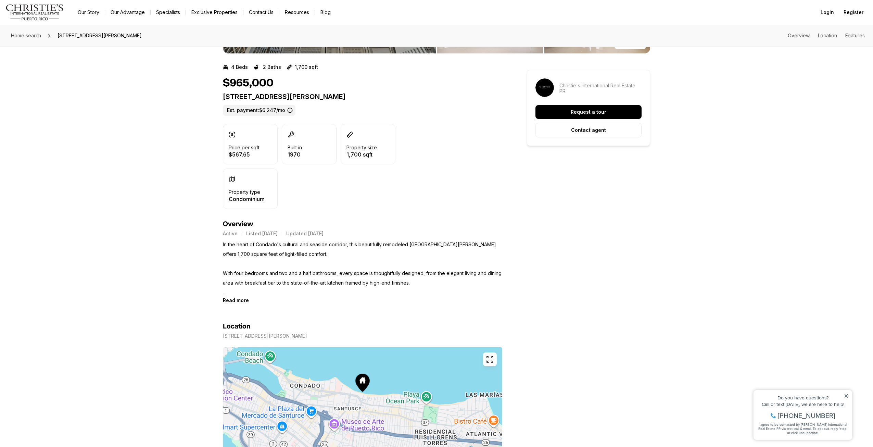
scroll to position [137, 0]
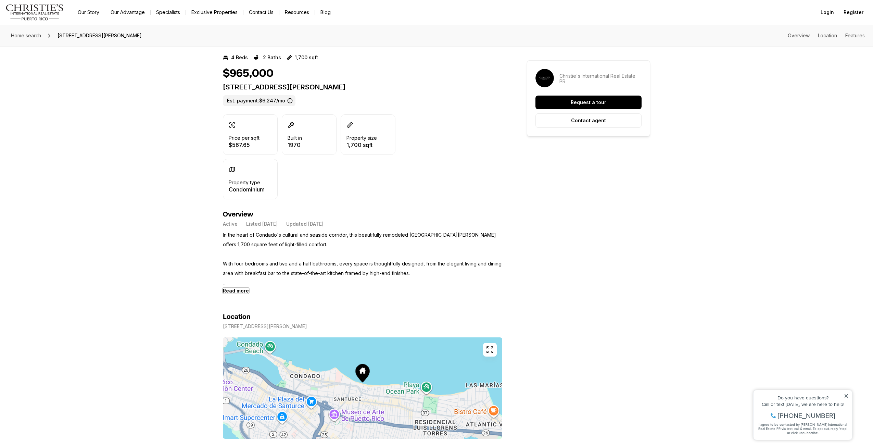
click at [234, 291] on b "Read more" at bounding box center [236, 291] width 26 height 6
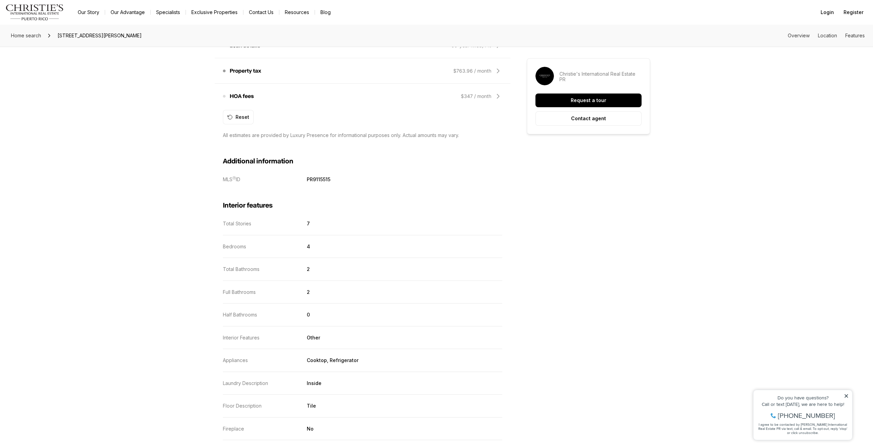
scroll to position [719, 0]
